Goal: Check status: Check status

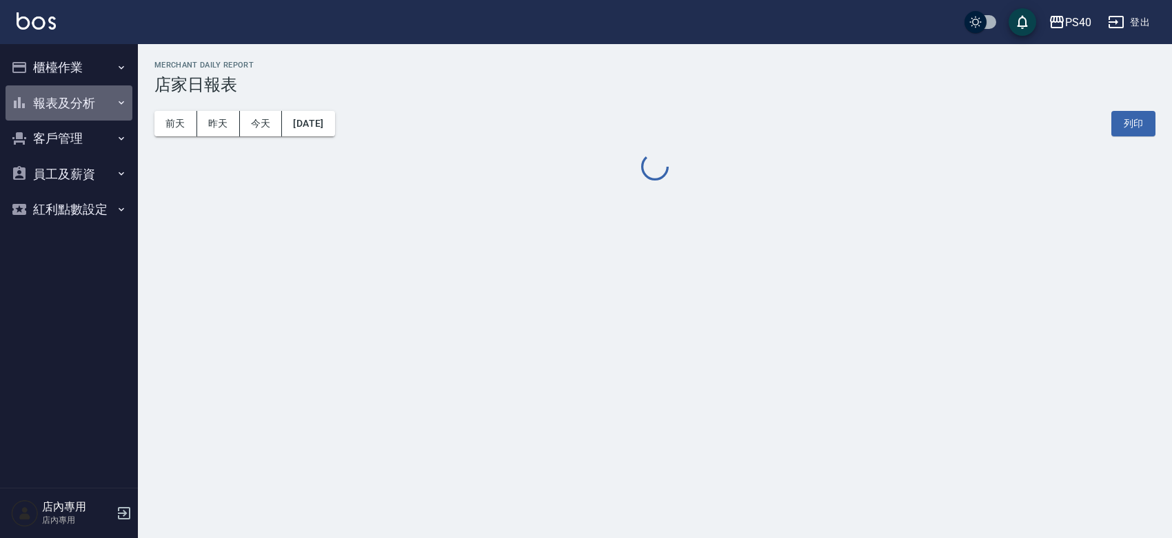
click at [90, 100] on button "報表及分析" at bounding box center [69, 103] width 127 height 36
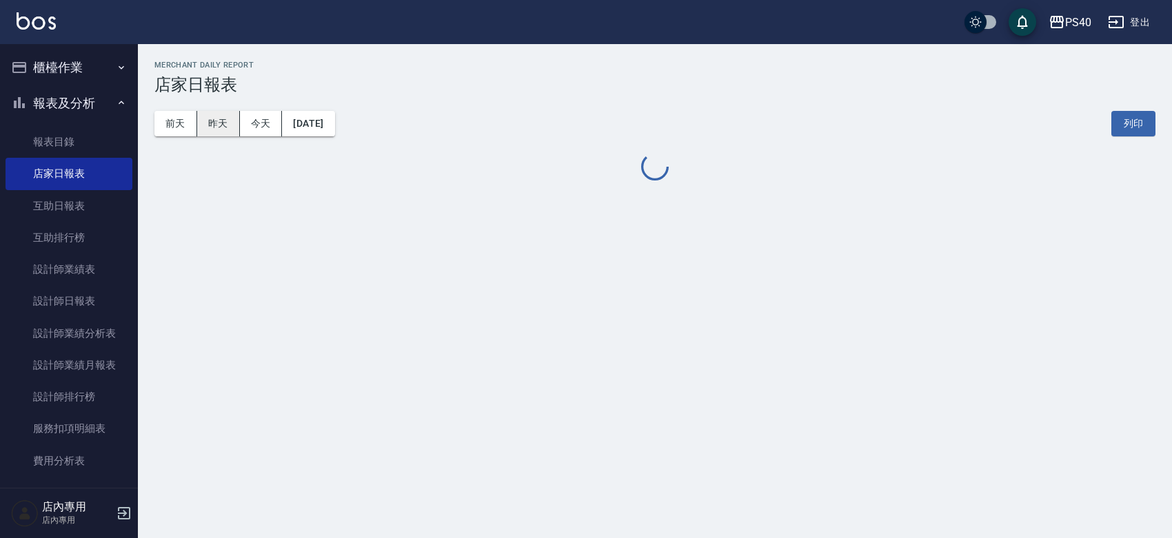
click at [199, 121] on button "昨天" at bounding box center [218, 124] width 43 height 26
click at [72, 303] on link "設計師日報表" at bounding box center [69, 301] width 127 height 32
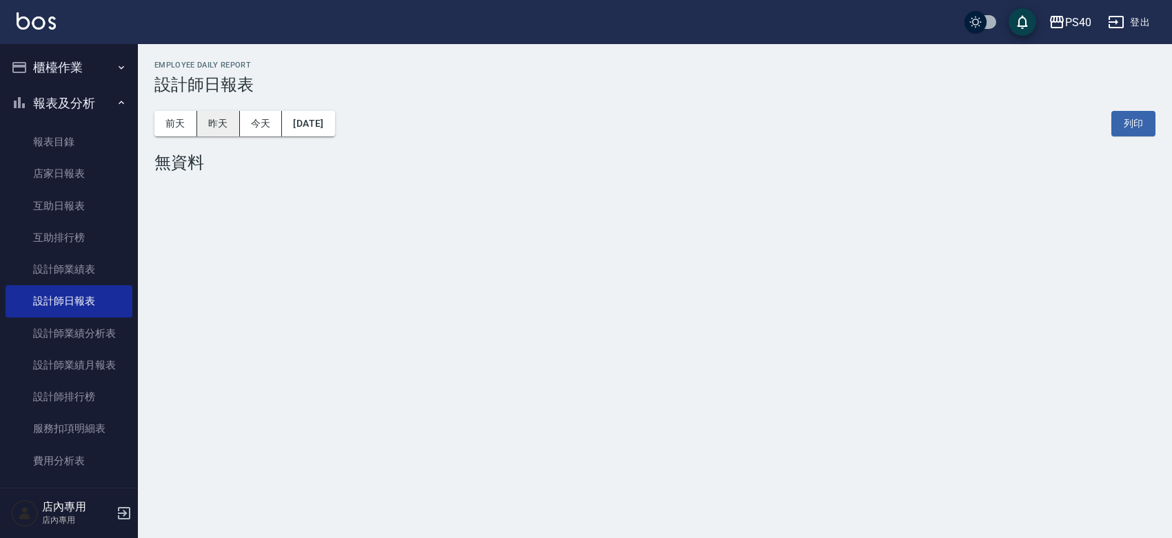
click at [217, 132] on button "昨天" at bounding box center [218, 124] width 43 height 26
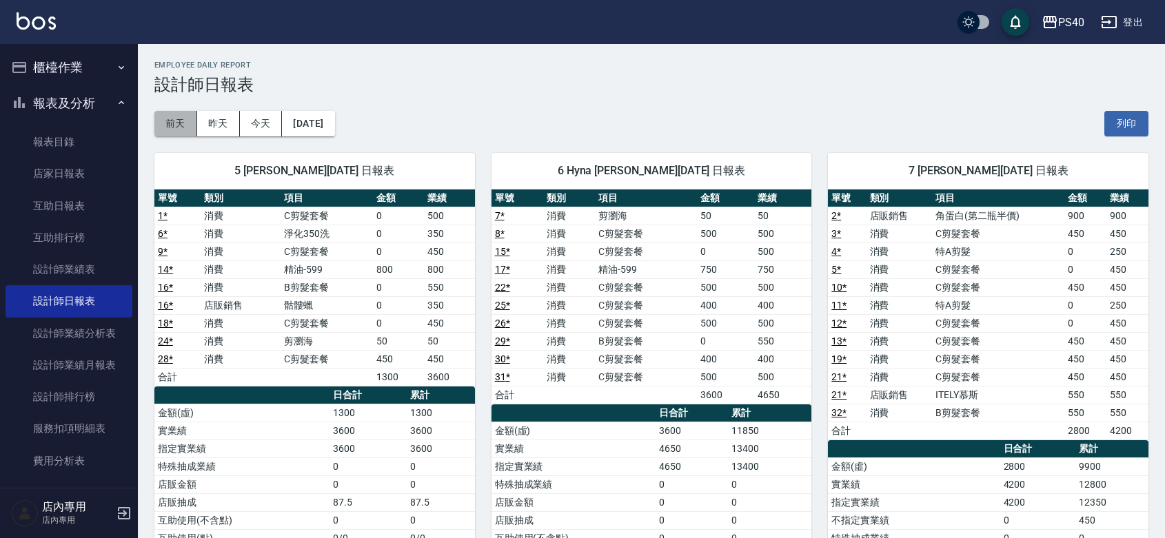
click at [178, 124] on button "前天" at bounding box center [175, 124] width 43 height 26
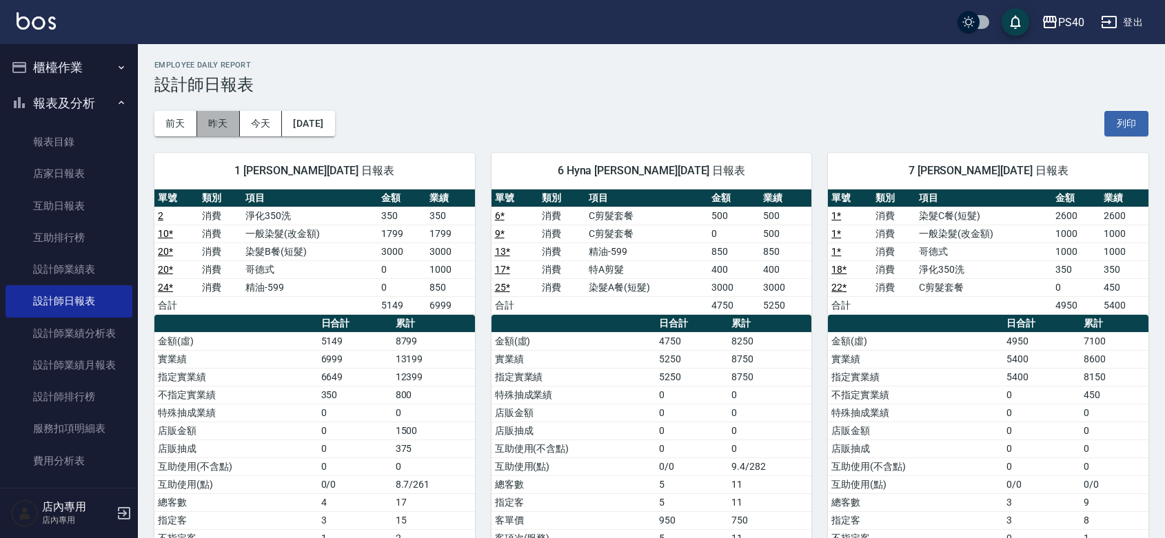
click at [215, 126] on button "昨天" at bounding box center [218, 124] width 43 height 26
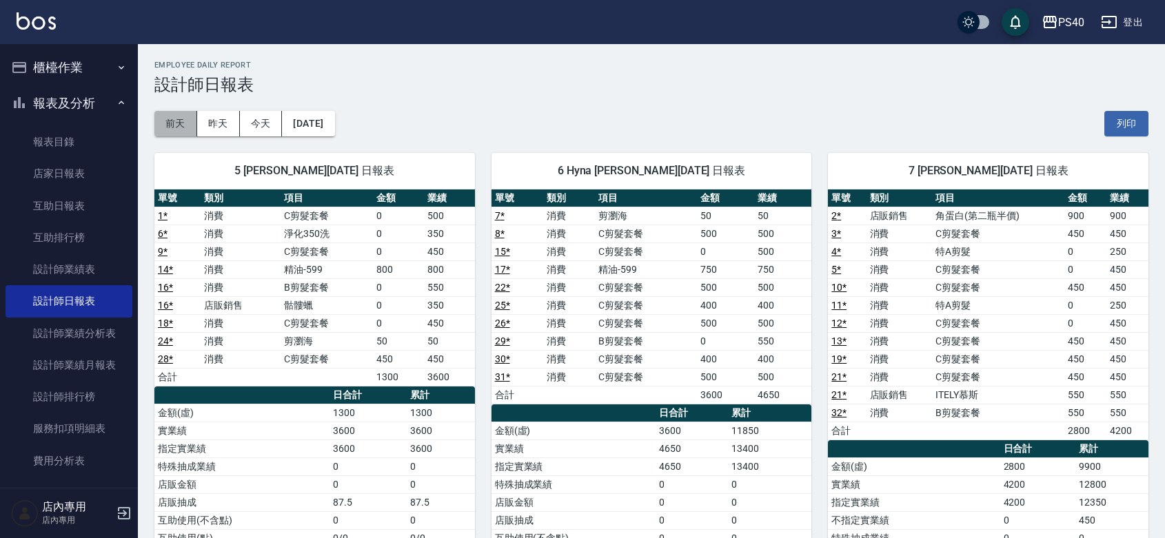
click at [181, 121] on button "前天" at bounding box center [175, 124] width 43 height 26
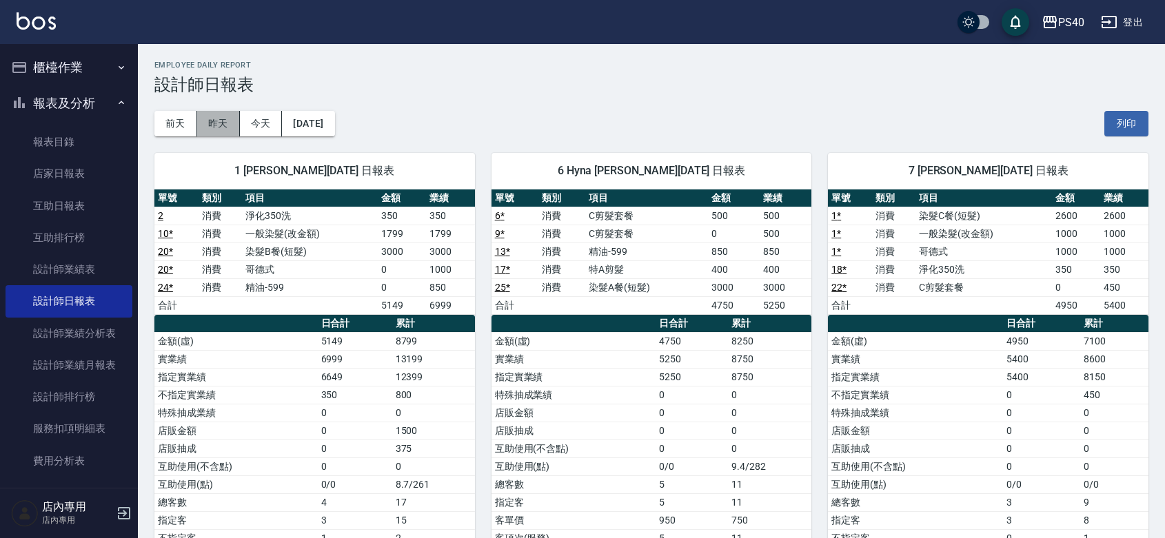
drag, startPoint x: 212, startPoint y: 121, endPoint x: 217, endPoint y: 110, distance: 11.7
click at [212, 119] on button "昨天" at bounding box center [218, 124] width 43 height 26
